Goal: Information Seeking & Learning: Learn about a topic

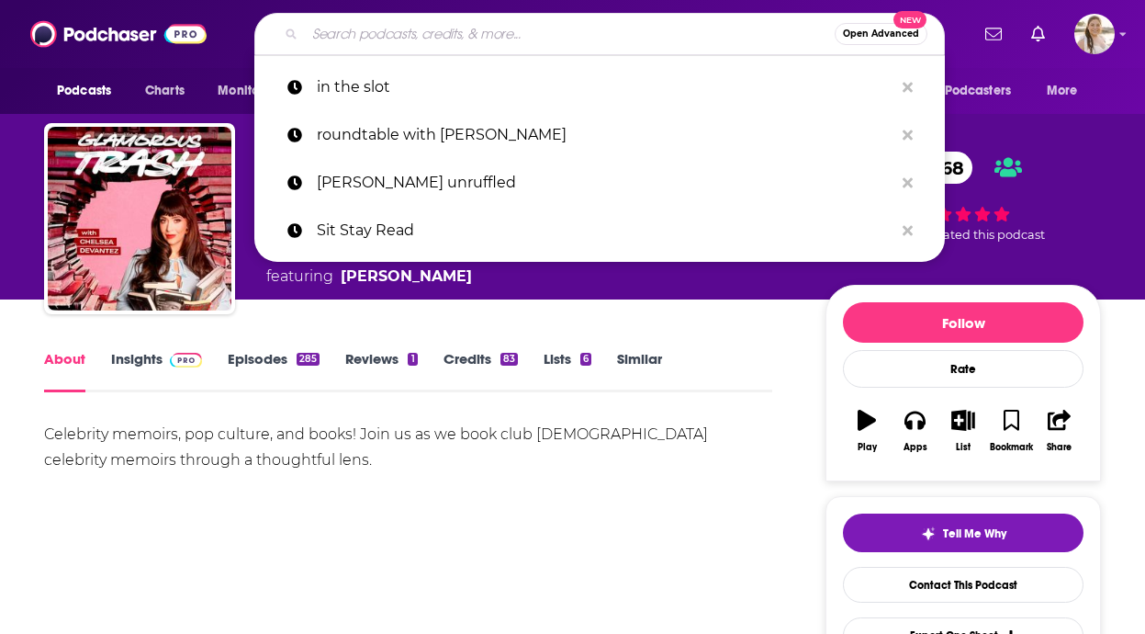
click at [520, 34] on input "Search podcasts, credits, & more..." at bounding box center [570, 33] width 530 height 29
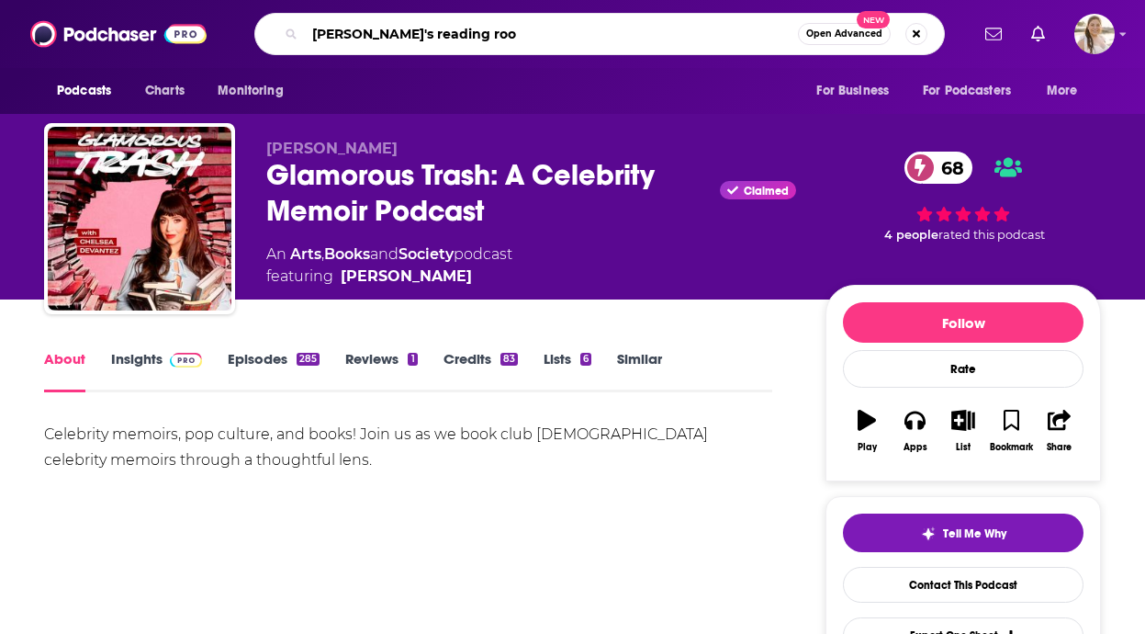
type input "[PERSON_NAME]'s reading room"
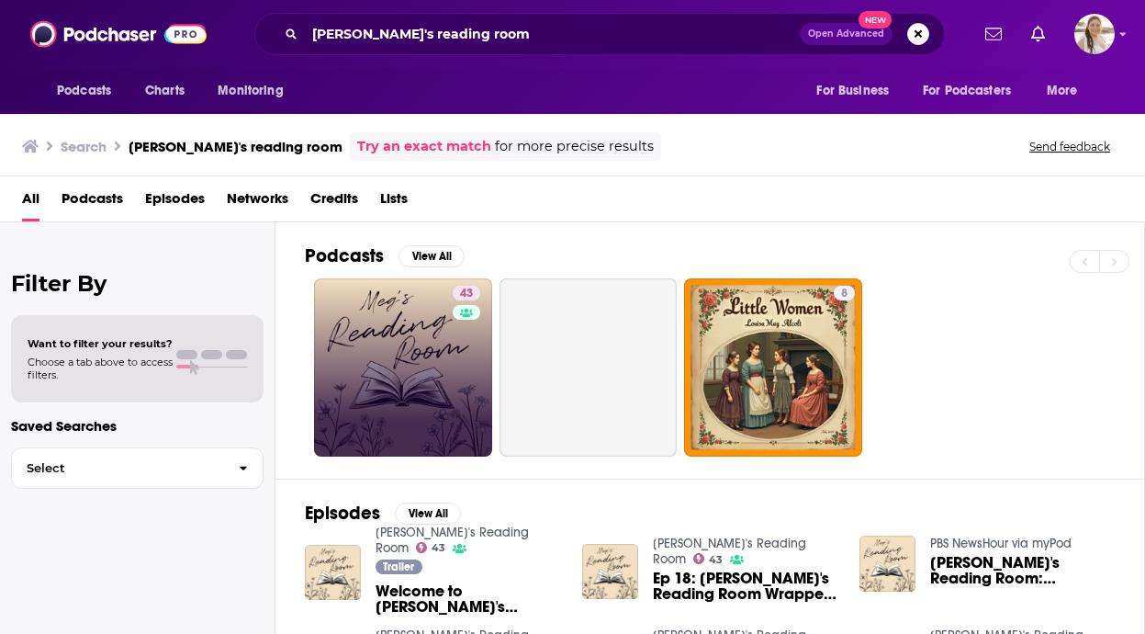
click at [406, 286] on link "43" at bounding box center [403, 367] width 178 height 178
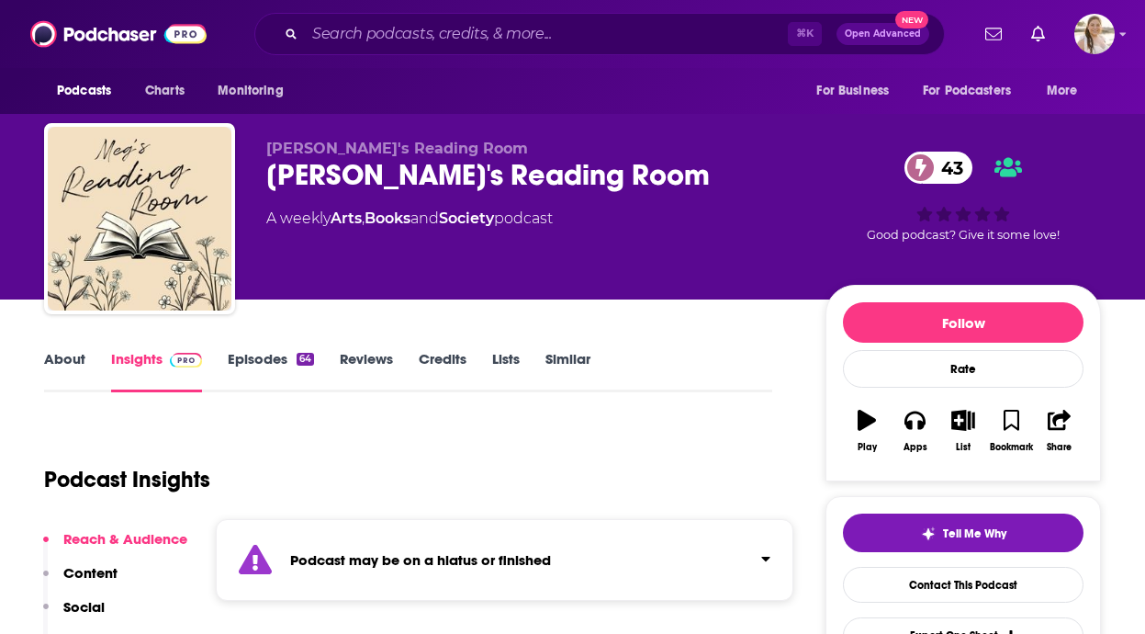
click at [69, 361] on link "About" at bounding box center [64, 371] width 41 height 42
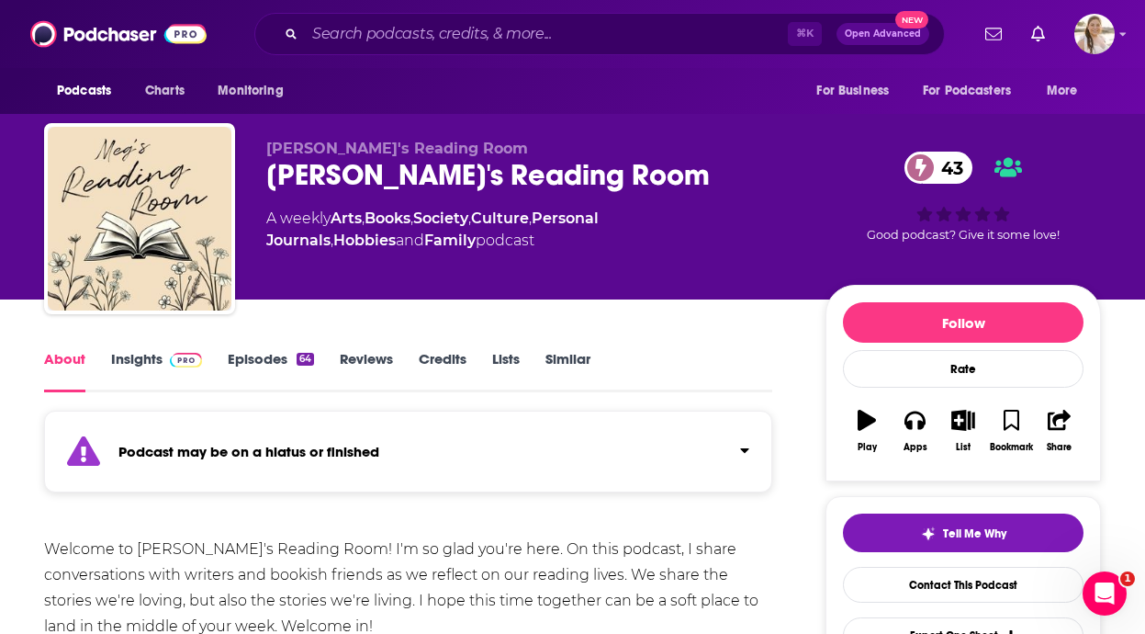
click at [217, 417] on div "Podcast may be on a hiatus or finished" at bounding box center [408, 451] width 728 height 82
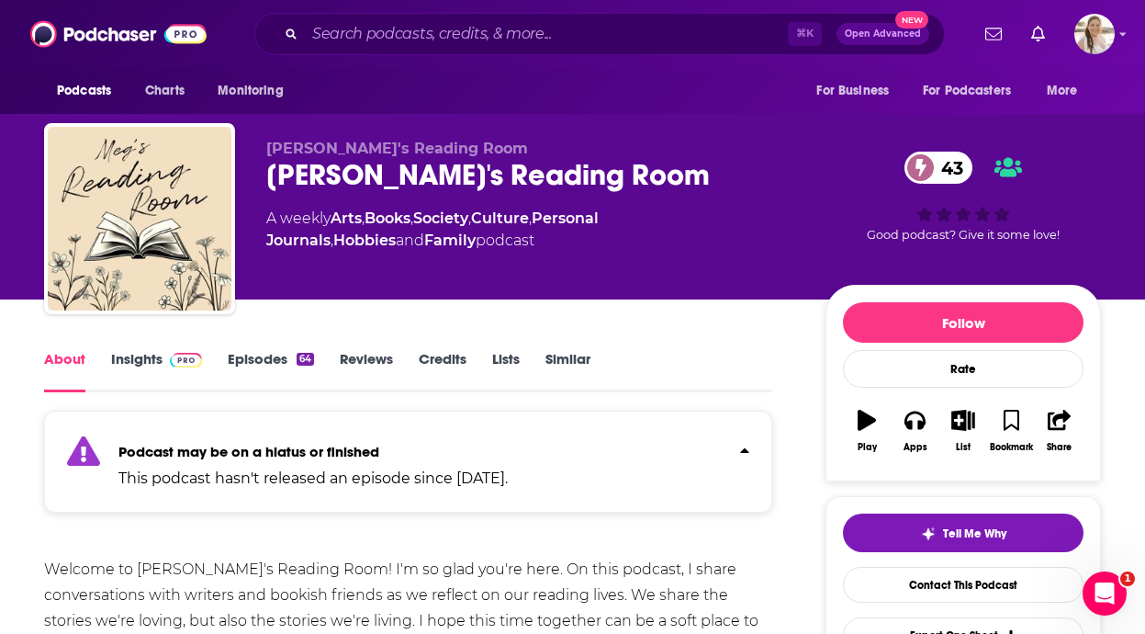
click at [217, 417] on div "Podcast may be on a hiatus or finished This podcast hasn't released an episode …" at bounding box center [408, 461] width 728 height 102
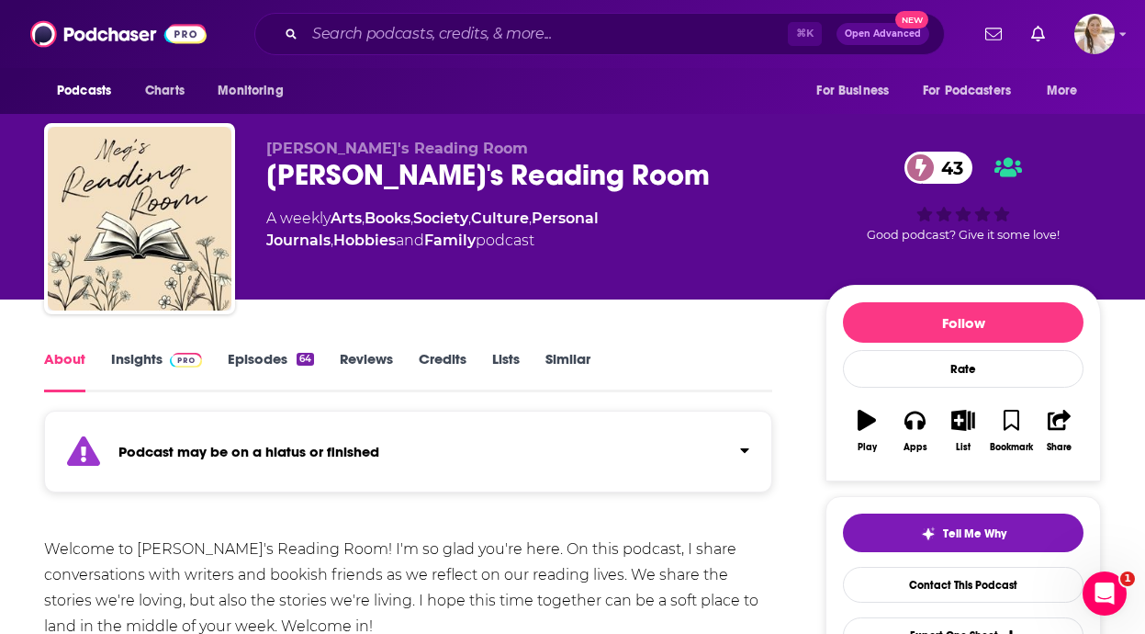
click at [134, 359] on link "Insights" at bounding box center [156, 371] width 91 height 42
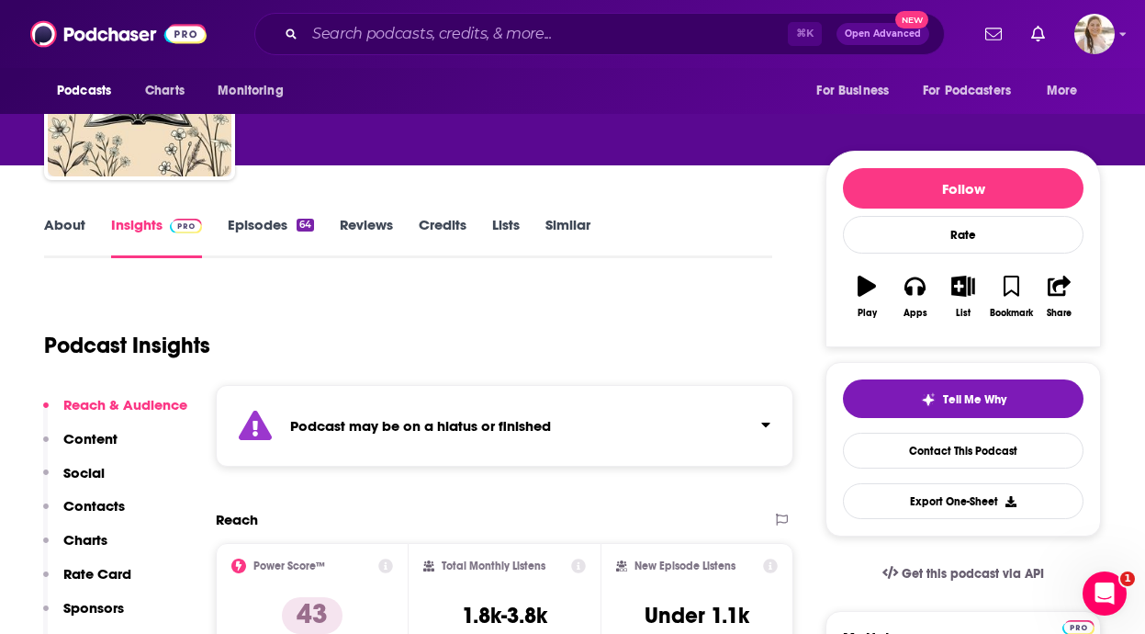
scroll to position [376, 0]
